Goal: Information Seeking & Learning: Find specific page/section

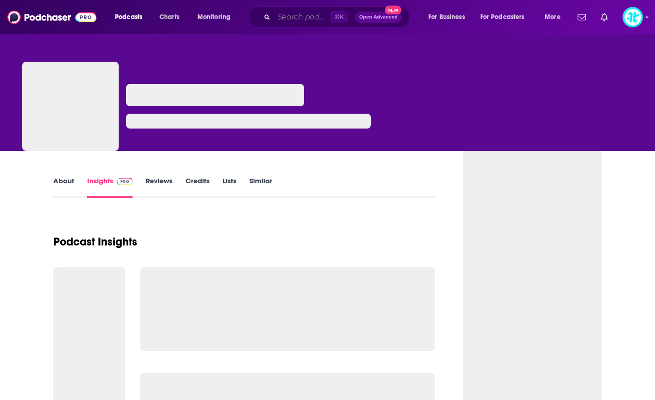
click at [295, 14] on input "Search podcasts, credits, & more..." at bounding box center [302, 17] width 57 height 15
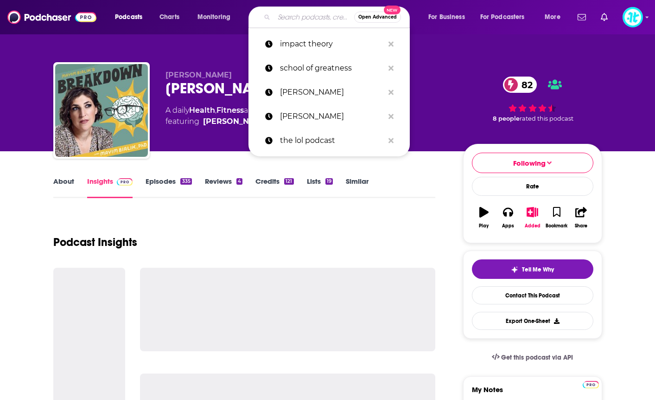
scroll to position [0, 0]
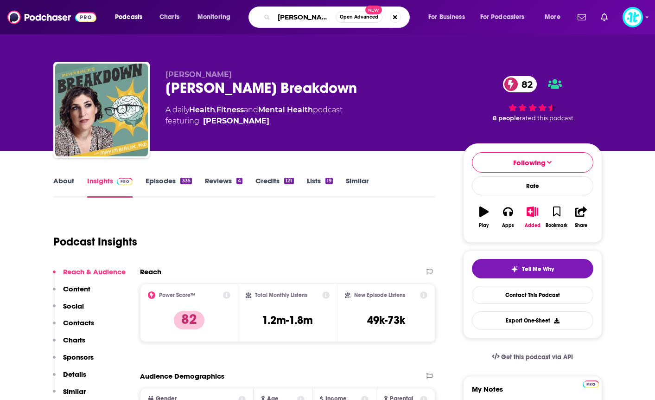
type input "[PERSON_NAME]"
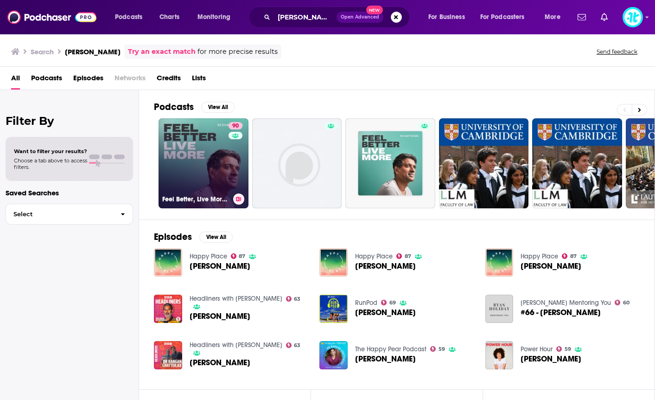
click at [212, 160] on link "90 Feel Better, Live More with [PERSON_NAME]" at bounding box center [204, 163] width 90 height 90
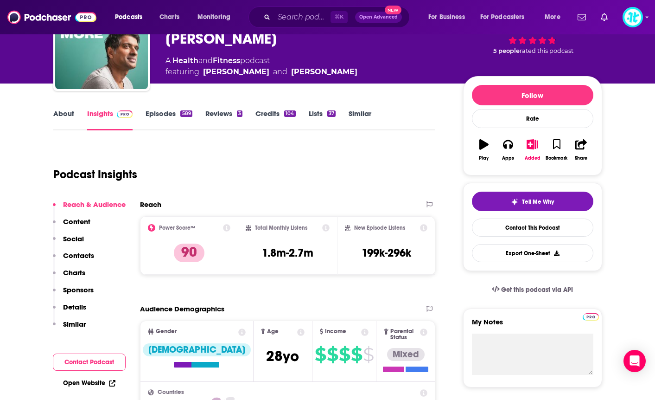
scroll to position [68, 0]
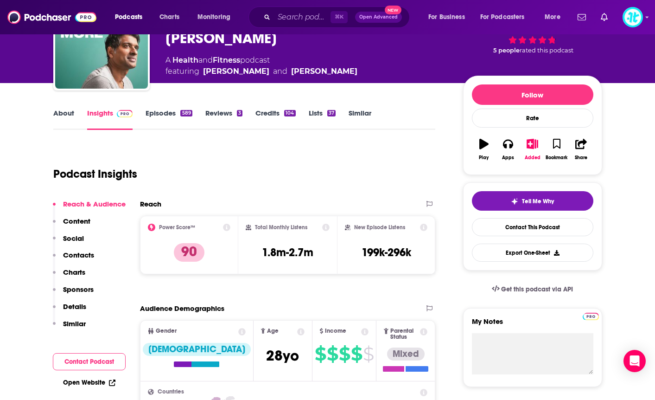
click at [163, 118] on link "Episodes 589" at bounding box center [169, 119] width 46 height 21
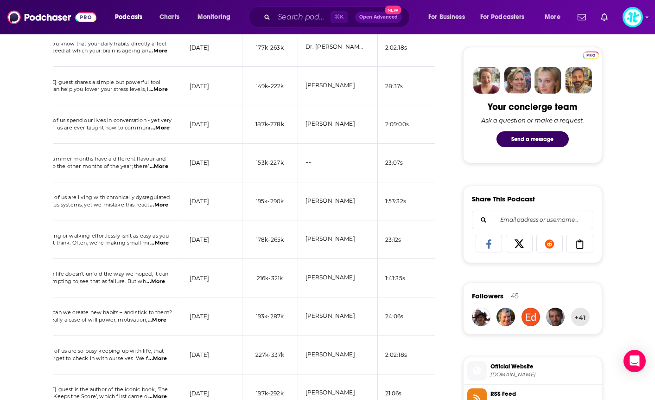
scroll to position [431, 0]
